Goal: Task Accomplishment & Management: Use online tool/utility

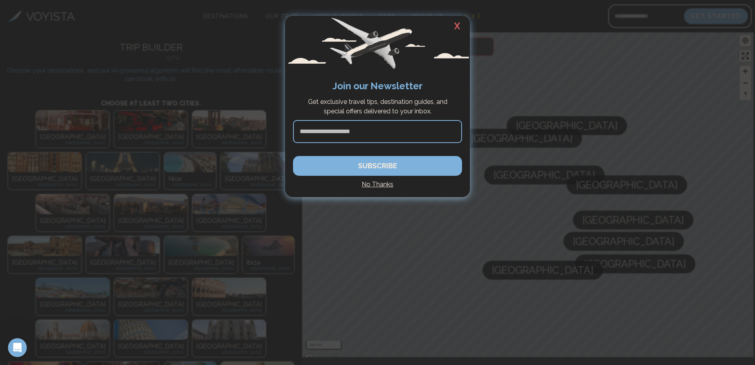
click at [368, 184] on h4 "No Thanks" at bounding box center [377, 184] width 169 height 9
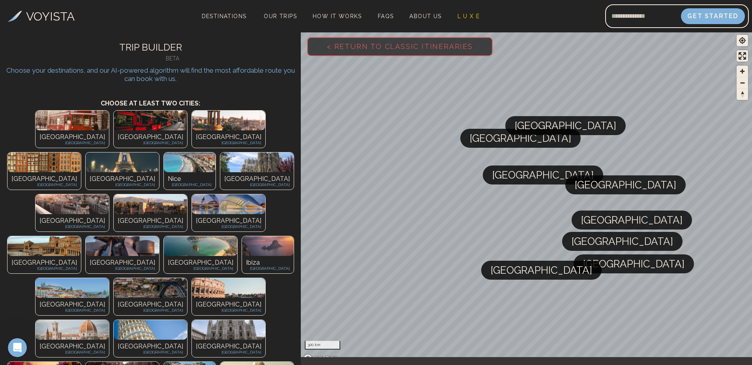
click at [159, 172] on div "Paris [GEOGRAPHIC_DATA]" at bounding box center [122, 180] width 73 height 17
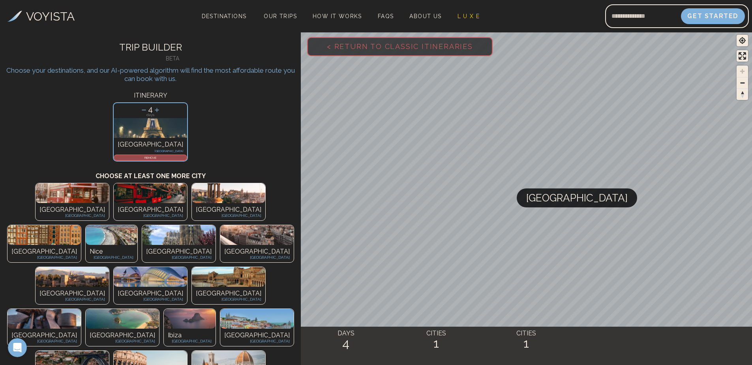
click at [143, 108] on icon at bounding box center [144, 110] width 8 height 8
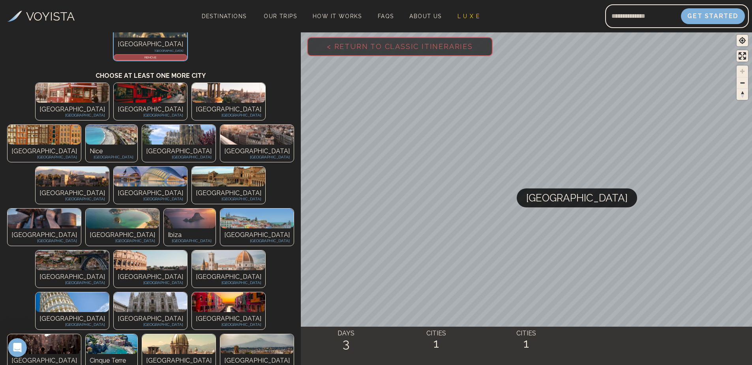
scroll to position [118, 0]
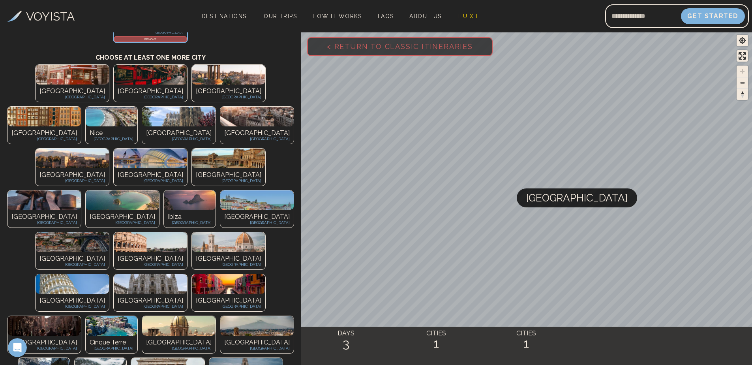
click at [114, 232] on img at bounding box center [150, 242] width 73 height 20
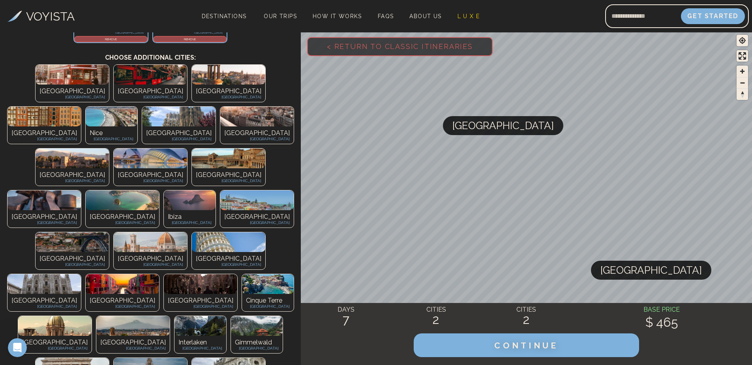
click at [114, 232] on img at bounding box center [150, 242] width 73 height 20
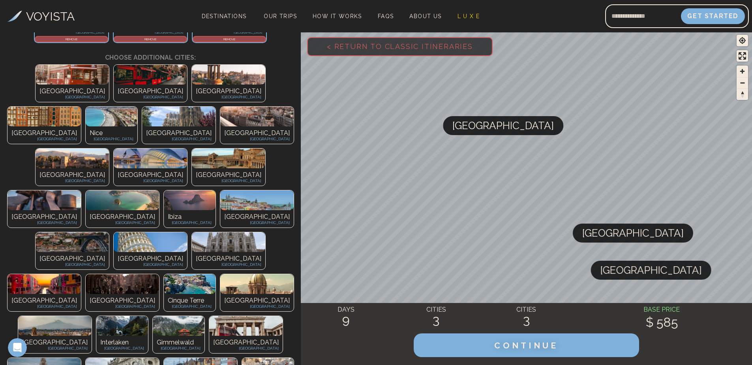
click at [114, 232] on img at bounding box center [150, 242] width 73 height 20
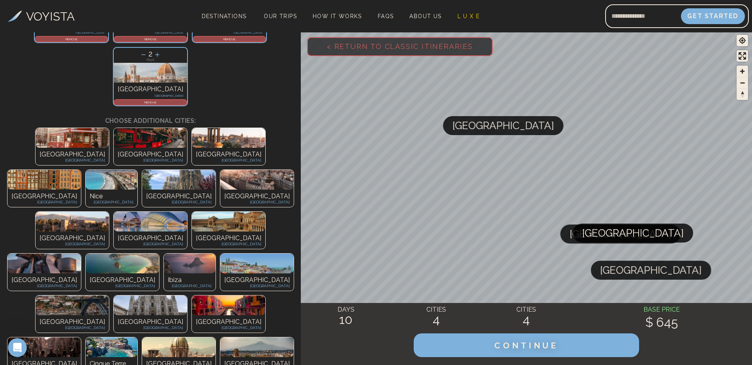
click at [114, 295] on img at bounding box center [150, 305] width 73 height 20
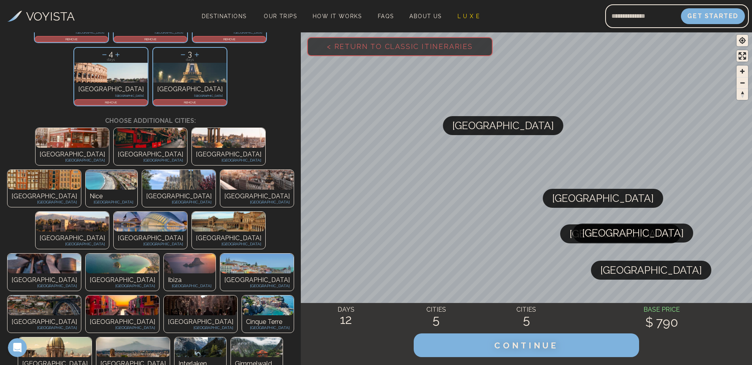
click at [86, 295] on img at bounding box center [122, 305] width 73 height 20
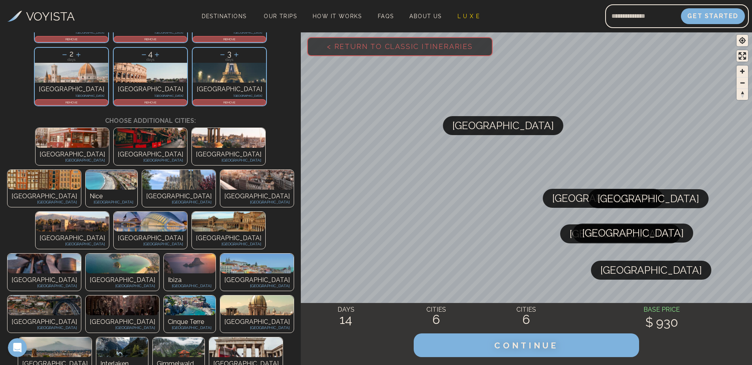
click at [86, 295] on img at bounding box center [122, 305] width 73 height 20
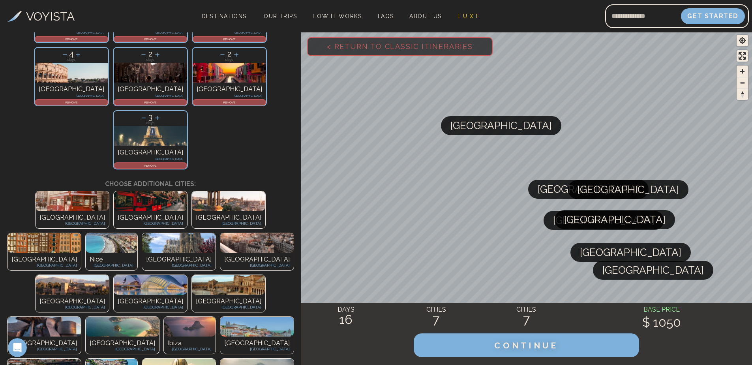
click at [220, 358] on img at bounding box center [256, 368] width 73 height 20
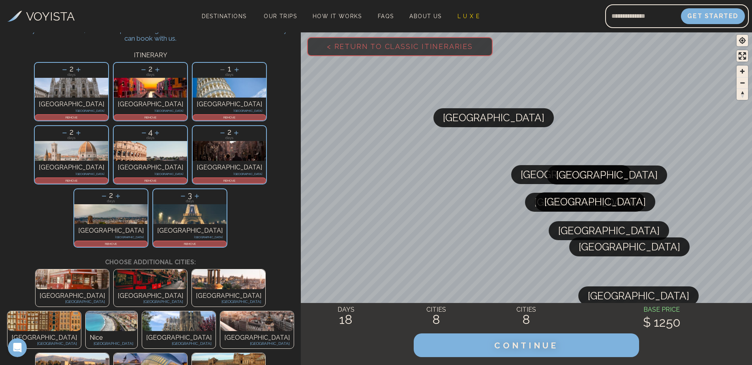
scroll to position [39, 0]
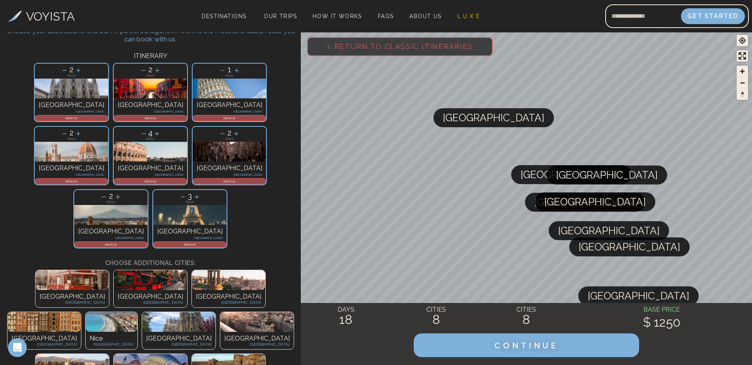
click at [148, 129] on icon at bounding box center [144, 133] width 8 height 8
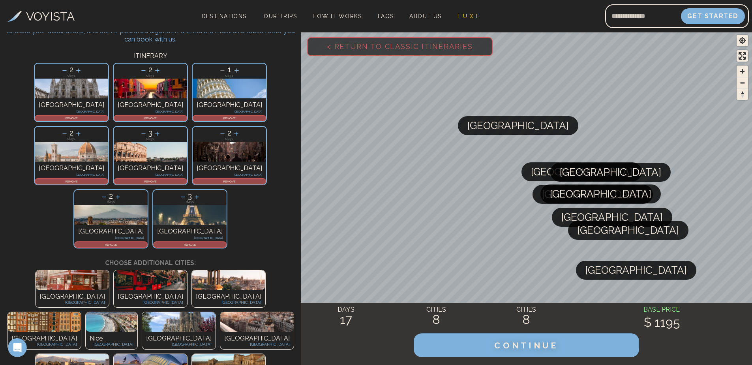
click at [148, 129] on icon at bounding box center [143, 133] width 8 height 8
click at [161, 129] on icon at bounding box center [157, 133] width 8 height 8
click at [218, 129] on icon at bounding box center [222, 133] width 8 height 8
click at [60, 69] on icon at bounding box center [64, 70] width 8 height 8
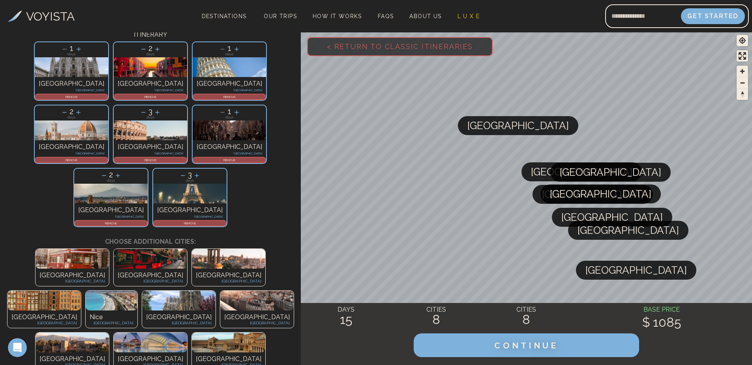
scroll to position [79, 0]
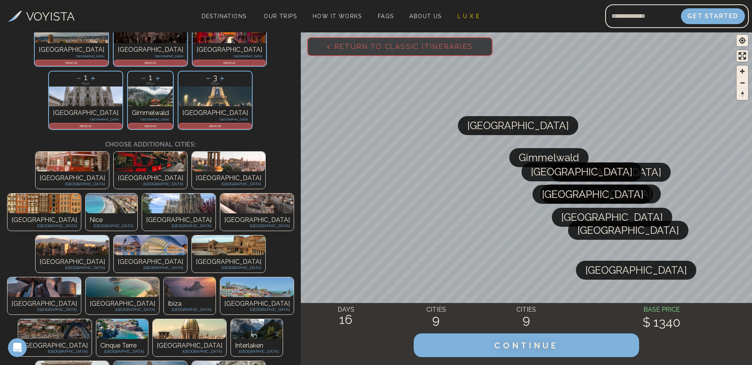
scroll to position [118, 0]
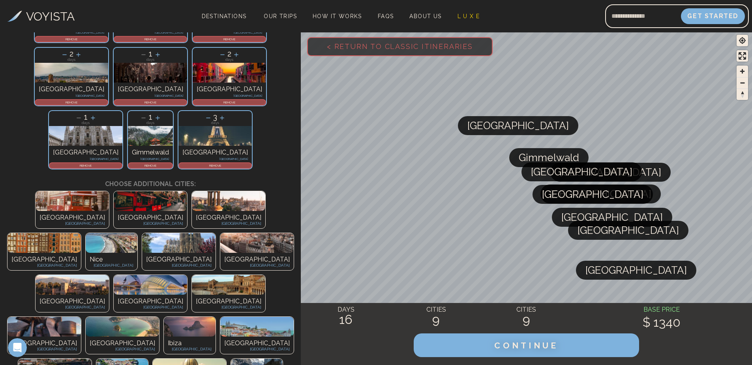
click at [204, 114] on icon at bounding box center [208, 118] width 8 height 8
click at [218, 114] on icon at bounding box center [222, 118] width 8 height 8
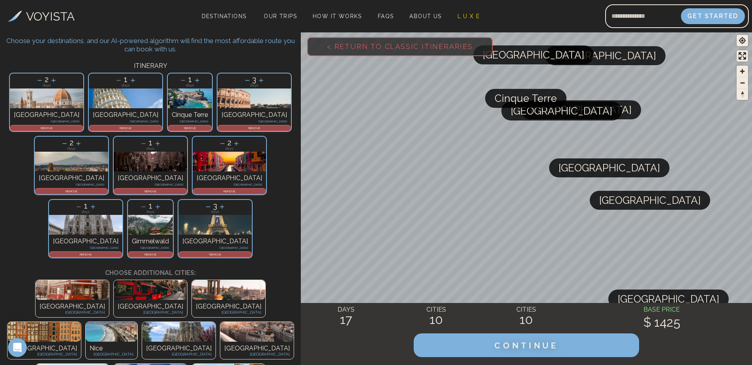
scroll to position [0, 0]
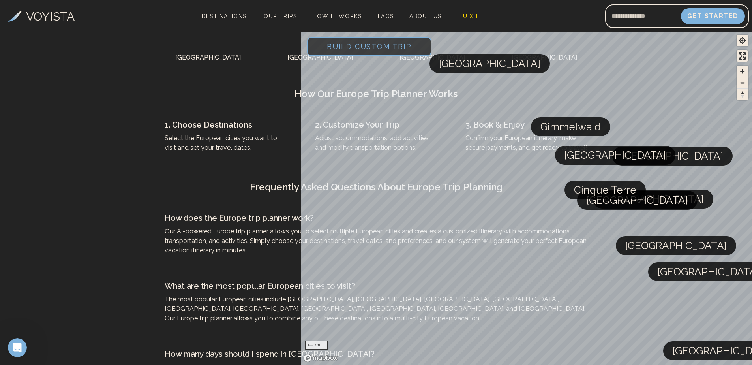
scroll to position [3324, 0]
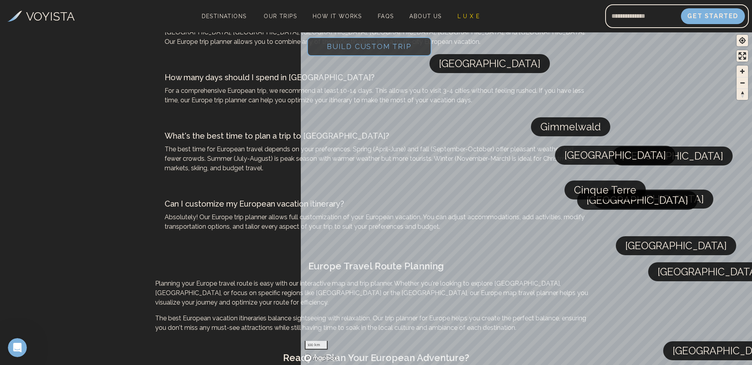
click at [293, 351] on h2 "Ready to Plan Your European Adventure?" at bounding box center [376, 357] width 442 height 13
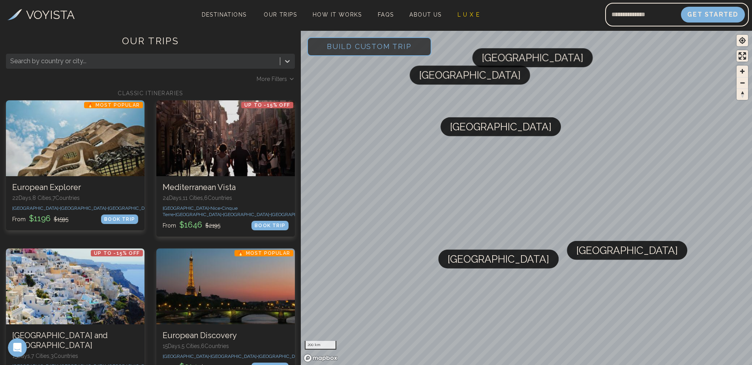
scroll to position [0, 0]
